Goal: Ask a question: Seek information or help from site administrators or community

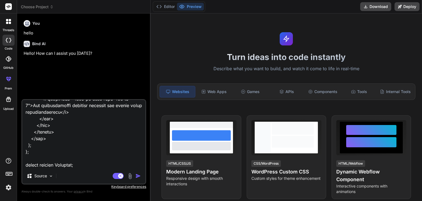
click at [136, 175] on img "button" at bounding box center [138, 175] width 5 height 5
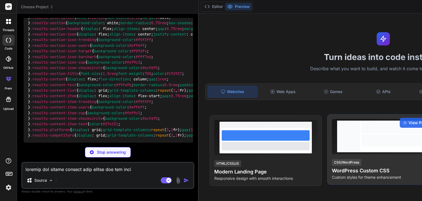
scroll to position [6094, 0]
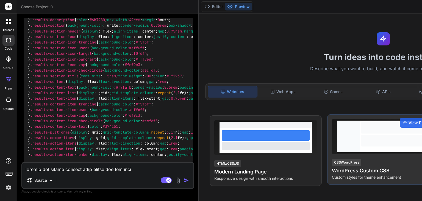
type textarea "x"
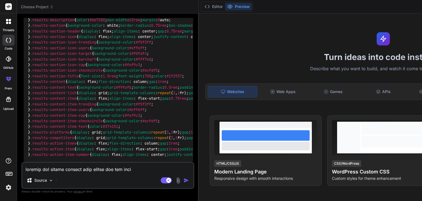
scroll to position [6215, 0]
click at [95, 171] on textarea at bounding box center [107, 167] width 171 height 10
type textarea "p"
type textarea "x"
type textarea "pr"
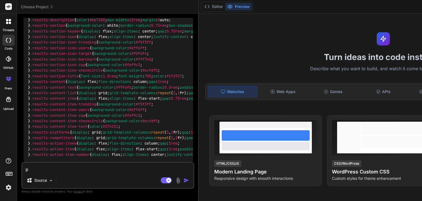
type textarea "x"
type textarea "pro"
type textarea "x"
type textarea "prov"
type textarea "x"
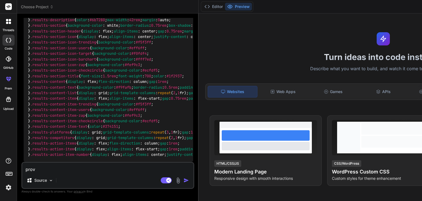
type textarea "provi"
type textarea "x"
type textarea "provid"
type textarea "x"
type textarea "provide"
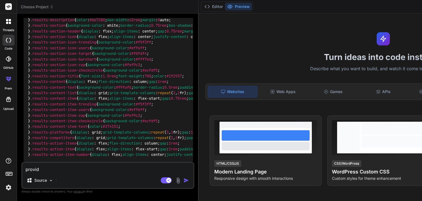
type textarea "x"
type textarea "provide"
type textarea "x"
type textarea "provide b"
type textarea "x"
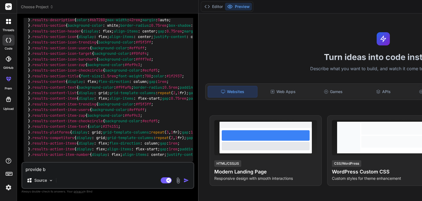
type textarea "provide ba"
type textarea "x"
type textarea "provide bac"
type textarea "x"
type textarea "provide back"
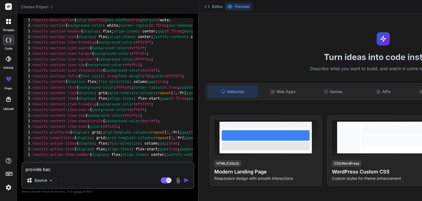
type textarea "x"
type textarea "provide [PERSON_NAME]"
type textarea "x"
type textarea "provide [PERSON_NAME]"
type textarea "x"
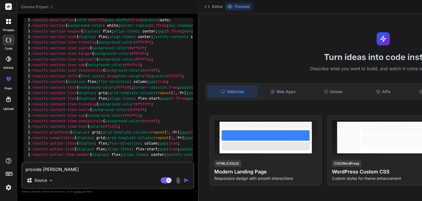
type textarea "provide backend"
type textarea "x"
type textarea "provide backend"
type textarea "x"
type textarea "provide backend f"
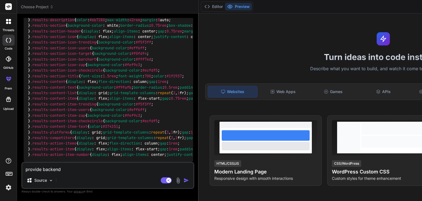
type textarea "x"
type textarea "provide backend fo"
type textarea "x"
type textarea "provide backend for"
type textarea "x"
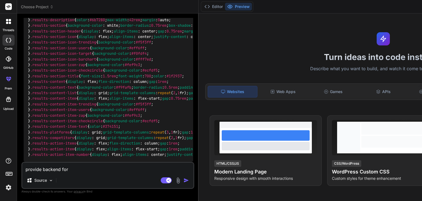
type textarea "provide backend for"
type textarea "x"
type textarea "provide backend for t"
type textarea "x"
type textarea "provide backend for th"
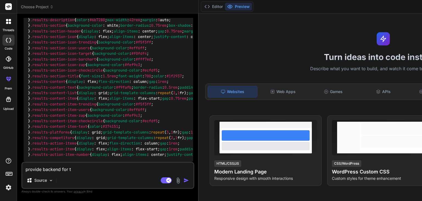
type textarea "x"
type textarea "provide backend for thi"
type textarea "x"
type textarea "provide backend for this"
type textarea "x"
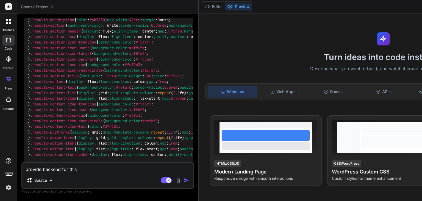
type textarea "provide backend for this"
type textarea "x"
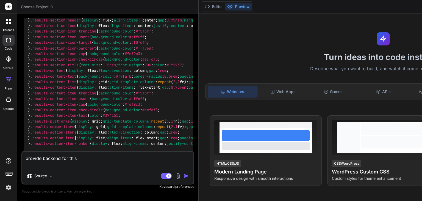
paste textarea "import React, { useState } from 'react'; // No local CSS import needed, styles …"
type textarea "provide backend for this import React, { useState } from 'react'; // No local C…"
type textarea "x"
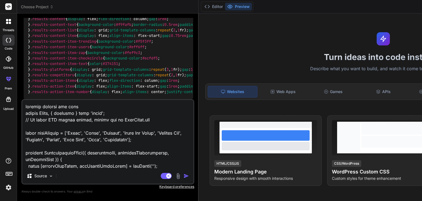
scroll to position [3372, 0]
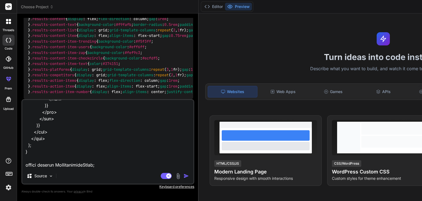
type textarea "provide backend for this import React, { useState } from 'react'; // No local C…"
type textarea "x"
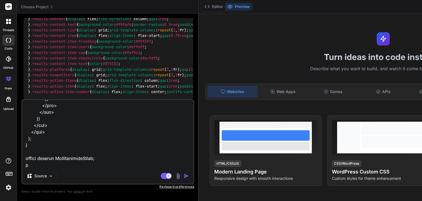
type textarea "provide backend for this import React, { useState } from 'react'; // No local C…"
type textarea "x"
type textarea "provide backend for this import React, { useState } from 'react'; // No local C…"
type textarea "x"
type textarea "provide backend for this import React, { useState } from 'react'; // No local C…"
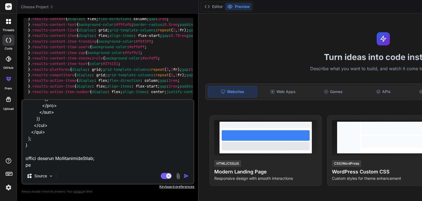
type textarea "x"
type textarea "provide backend for this import React, { useState } from 'react'; // No local C…"
type textarea "x"
type textarea "provide backend for this import React, { useState } from 'react'; // No local C…"
type textarea "x"
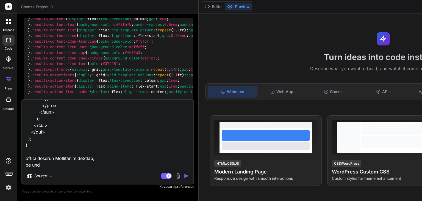
type textarea "provide backend for this import React, { useState } from 'react'; // No local C…"
type textarea "x"
type textarea "provide backend for this import React, { useState } from 'react'; // No local C…"
type textarea "x"
type textarea "provide backend for this import React, { useState } from 'react'; // No local C…"
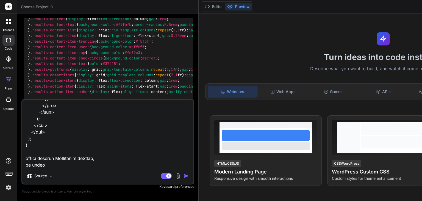
type textarea "x"
type textarea "provide backend for this import React, { useState } from 'react'; // No local C…"
type textarea "x"
type textarea "provide backend for this import React, { useState } from 'react'; // No local C…"
type textarea "x"
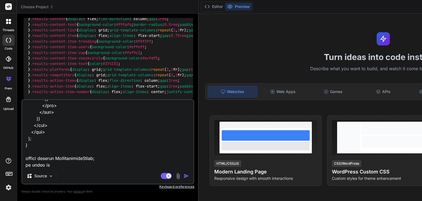
type textarea "provide backend for this import React, { useState } from 'react'; // No local C…"
type textarea "x"
type textarea "provide backend for this import React, { useState } from 'react'; // No local C…"
type textarea "x"
type textarea "provide backend for this import React, { useState } from 'react'; // No local C…"
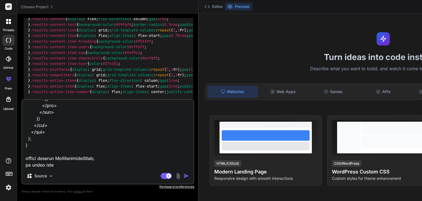
type textarea "x"
type textarea "provide backend for this import React, { useState } from 'react'; // No local C…"
type textarea "x"
type textarea "provide backend for this import React, { useState } from 'react'; // No local C…"
type textarea "x"
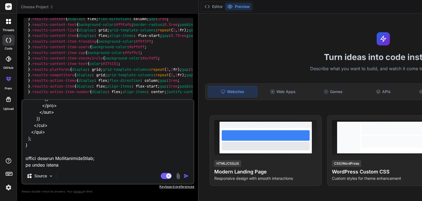
type textarea "provide backend for this import React, { useState } from 'react'; // No local C…"
type textarea "x"
type textarea "provide backend for this import React, { useState } from 'react'; // No local C…"
type textarea "x"
type textarea "provide backend for this import React, { useState } from 'react'; // No local C…"
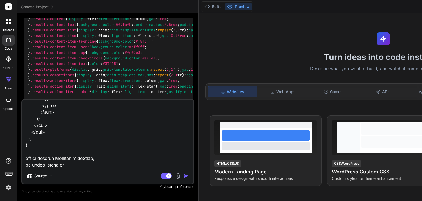
type textarea "x"
type textarea "provide backend for this import React, { useState } from 'react'; // No local C…"
type textarea "x"
type textarea "provide backend for this import React, { useState } from 'react'; // No local C…"
type textarea "x"
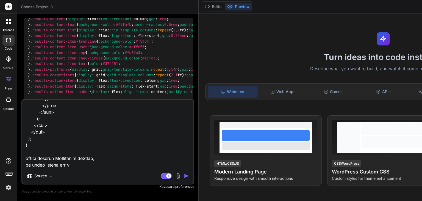
type textarea "provide backend for this import React, { useState } from 'react'; // No local C…"
type textarea "x"
type textarea "provide backend for this import React, { useState } from 'react'; // No local C…"
type textarea "x"
type textarea "provide backend for this import React, { useState } from 'react'; // No local C…"
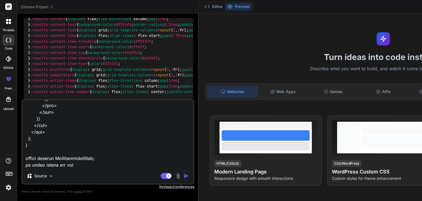
type textarea "x"
type textarea "provide backend for this import React, { useState } from 'react'; // No local C…"
type textarea "x"
type textarea "provide backend for this import React, { useState } from 'react'; // No local C…"
type textarea "x"
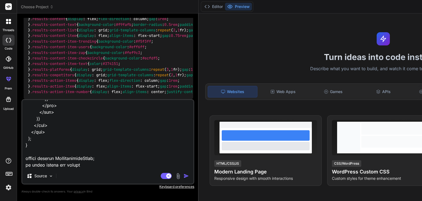
type textarea "provide backend for this import React, { useState } from 'react'; // No local C…"
type textarea "x"
type textarea "provide backend for this import React, { useState } from 'react'; // No local C…"
type textarea "x"
type textarea "provide backend for this import React, { useState } from 'react'; // No local C…"
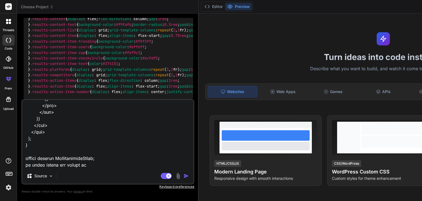
type textarea "x"
type textarea "provide backend for this import React, { useState } from 'react'; // No local C…"
type textarea "x"
type textarea "provide backend for this import React, { useState } from 'react'; // No local C…"
type textarea "x"
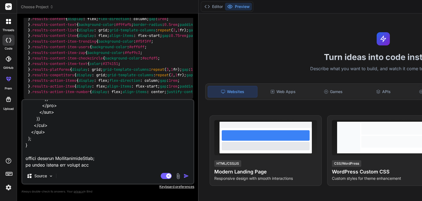
type textarea "provide backend for this import React, { useState } from 'react'; // No local C…"
type textarea "x"
type textarea "provide backend for this import React, { useState } from 'react'; // No local C…"
type textarea "x"
type textarea "provide backend for this import React, { useState } from 'react'; // No local C…"
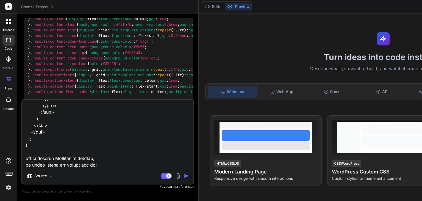
type textarea "x"
type textarea "provide backend for this import React, { useState } from 'react'; // No local C…"
type textarea "x"
type textarea "provide backend for this import React, { useState } from 'react'; // No local C…"
type textarea "x"
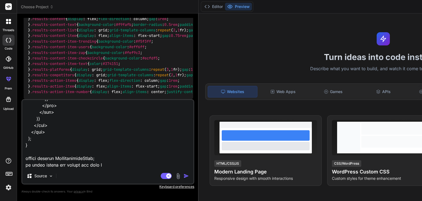
type textarea "provide backend for this import React, { useState } from 'react'; // No local C…"
type textarea "x"
type textarea "provide backend for this import React, { useState } from 'react'; // No local C…"
type textarea "x"
type textarea "provide backend for this import React, { useState } from 'react'; // No local C…"
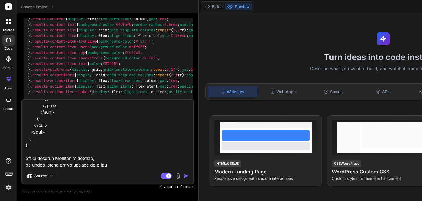
type textarea "x"
type textarea "provide backend for this import React, { useState } from 'react'; // No local C…"
type textarea "x"
type textarea "provide backend for this import React, { useState } from 'react'; // No local C…"
type textarea "x"
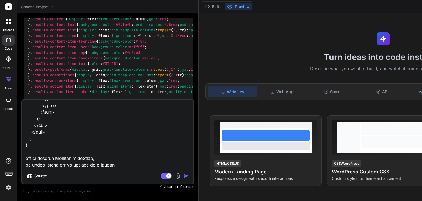
type textarea "provide backend for this import React, { useState } from 'react'; // No local C…"
type textarea "x"
type textarea "provide backend for this import React, { useState } from 'react'; // No local C…"
type textarea "x"
type textarea "provide backend for this import React, { useState } from 'react'; // No local C…"
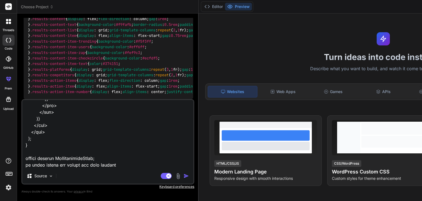
type textarea "x"
type textarea "provide backend for this import React, { useState } from 'react'; // No local C…"
type textarea "x"
type textarea "provide backend for this import React, { useState } from 'react'; // No local C…"
type textarea "x"
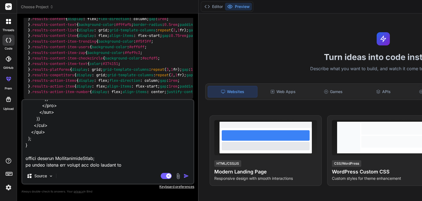
type textarea "provide backend for this import React, { useState } from 'react'; // No local C…"
type textarea "x"
type textarea "provide backend for this import React, { useState } from 'react'; // No local C…"
type textarea "x"
type textarea "provide backend for this import React, { useState } from 'react'; // No local C…"
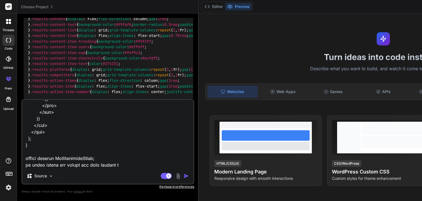
type textarea "x"
type textarea "provide backend for this import React, { useState } from 'react'; // No local C…"
type textarea "x"
type textarea "provide backend for this import React, { useState } from 'react'; // No local C…"
type textarea "x"
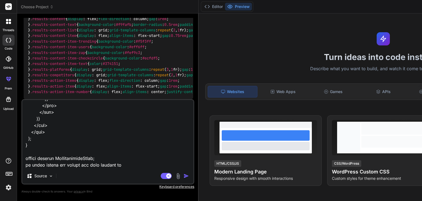
type textarea "provide backend for this import React, { useState } from 'react'; // No local C…"
type textarea "x"
type textarea "provide backend for this import React, { useState } from 'react'; // No local C…"
type textarea "x"
type textarea "provide backend for this import React, { useState } from 'react'; // No local C…"
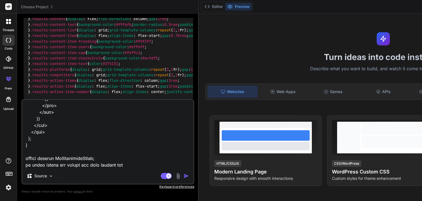
type textarea "x"
type textarea "provide backend for this import React, { useState } from 'react'; // No local C…"
type textarea "x"
type textarea "provide backend for this import React, { useState } from 'react'; // No local C…"
type textarea "x"
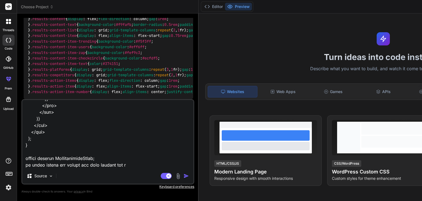
type textarea "provide backend for this import React, { useState } from 'react'; // No local C…"
type textarea "x"
type textarea "provide backend for this import React, { useState } from 'react'; // No local C…"
type textarea "x"
type textarea "provide backend for this import React, { useState } from 'react'; // No local C…"
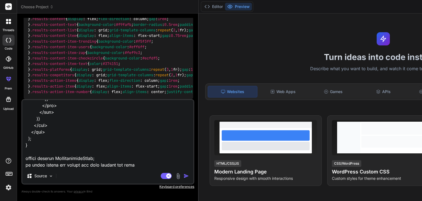
type textarea "x"
type textarea "provide backend for this import React, { useState } from 'react'; // No local C…"
type textarea "x"
type textarea "provide backend for this import React, { useState } from 'react'; // No local C…"
type textarea "x"
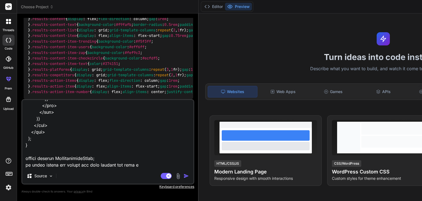
type textarea "provide backend for this import React, { useState } from 'react'; // No local C…"
type textarea "x"
type textarea "provide backend for this import React, { useState } from 'react'; // No local C…"
type textarea "x"
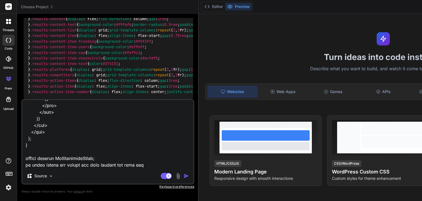
type textarea "provide backend for this import React, { useState } from 'react'; // No local C…"
type textarea "x"
type textarea "provide backend for this import React, { useState } from 'react'; // No local C…"
type textarea "x"
type textarea "provide backend for this import React, { useState } from 'react'; // No local C…"
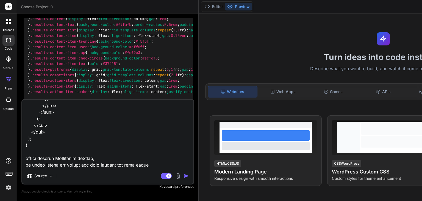
type textarea "x"
type textarea "provide backend for this import React, { useState } from 'react'; // No local C…"
type textarea "x"
type textarea "provide backend for this import React, { useState } from 'react'; // No local C…"
type textarea "x"
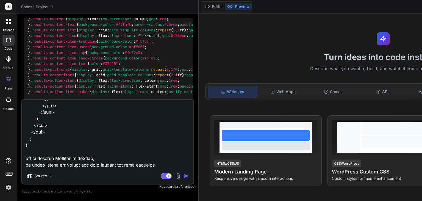
type textarea "provide backend for this import React, { useState } from 'react'; // No local C…"
type textarea "x"
type textarea "provide backend for this import React, { useState } from 'react'; // No local C…"
type textarea "x"
type textarea "provide backend for this import React, { useState } from 'react'; // No local C…"
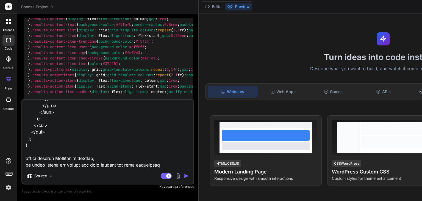
type textarea "x"
type textarea "provide backend for this import React, { useState } from 'react'; // No local C…"
type textarea "x"
type textarea "provide backend for this import React, { useState } from 'react'; // No local C…"
type textarea "x"
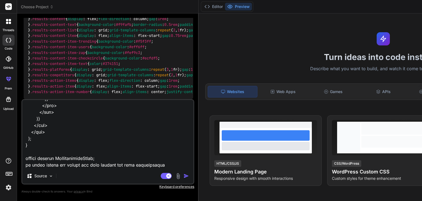
type textarea "provide backend for this import React, { useState } from 'react'; // No local C…"
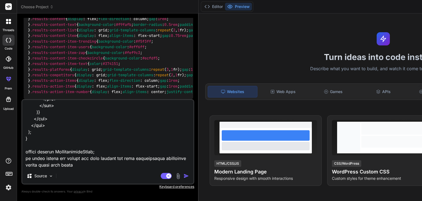
scroll to position [3386, 0]
paste textarea "import os from flask import Flask, request, jsonify from flask_cors import CORS…"
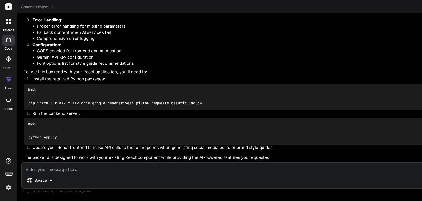
scroll to position [10978, 0]
drag, startPoint x: 136, startPoint y: 95, endPoint x: 150, endPoint y: 95, distance: 14.8
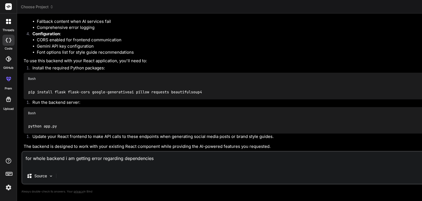
paste textarea "import os from fastapi import FastAPI, HTTPException, BackgroundTasks from fast…"
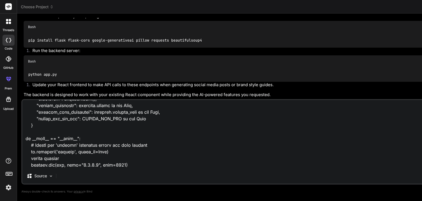
scroll to position [11890, 0]
paste textarea "File "C:\Users\[PERSON_NAME]\Documents\BizBoost\backend\main.py", line 20, in <…"
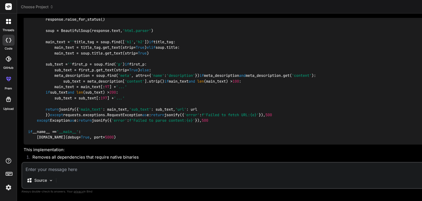
scroll to position [9559, 0]
drag, startPoint x: 421, startPoint y: 166, endPoint x: 417, endPoint y: 120, distance: 45.8
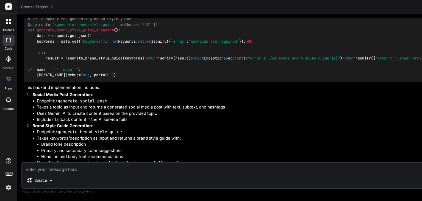
scroll to position [1908, 0]
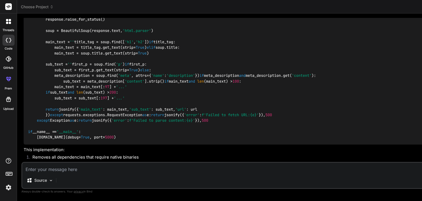
scroll to position [9754, 0]
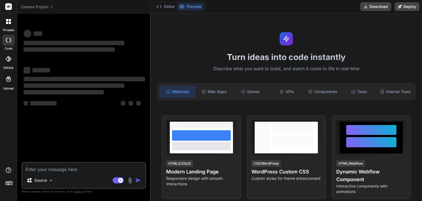
type textarea "x"
click at [62, 171] on textarea at bounding box center [83, 167] width 123 height 10
type textarea "please provide css styles for this import React, { useState, useEffect } from '…"
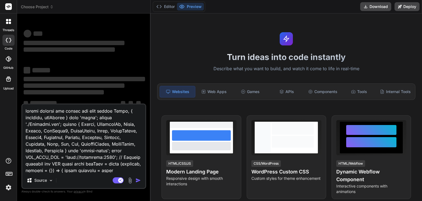
scroll to position [3015, 0]
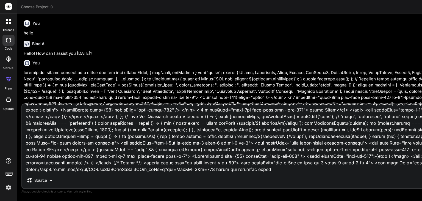
type textarea "x"
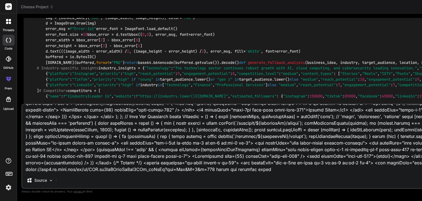
scroll to position [3299, 0]
type textarea "please provide css styles for this import React, { useState, useEffect } from '…"
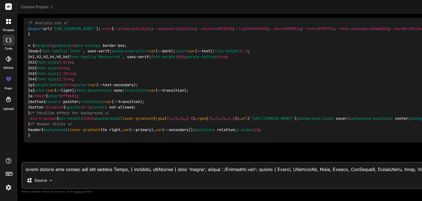
scroll to position [11607, 0]
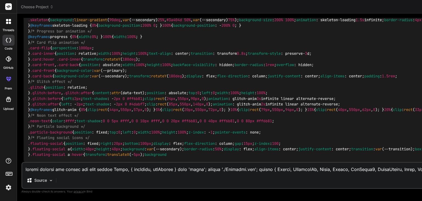
type textarea "x"
